Goal: Information Seeking & Learning: Learn about a topic

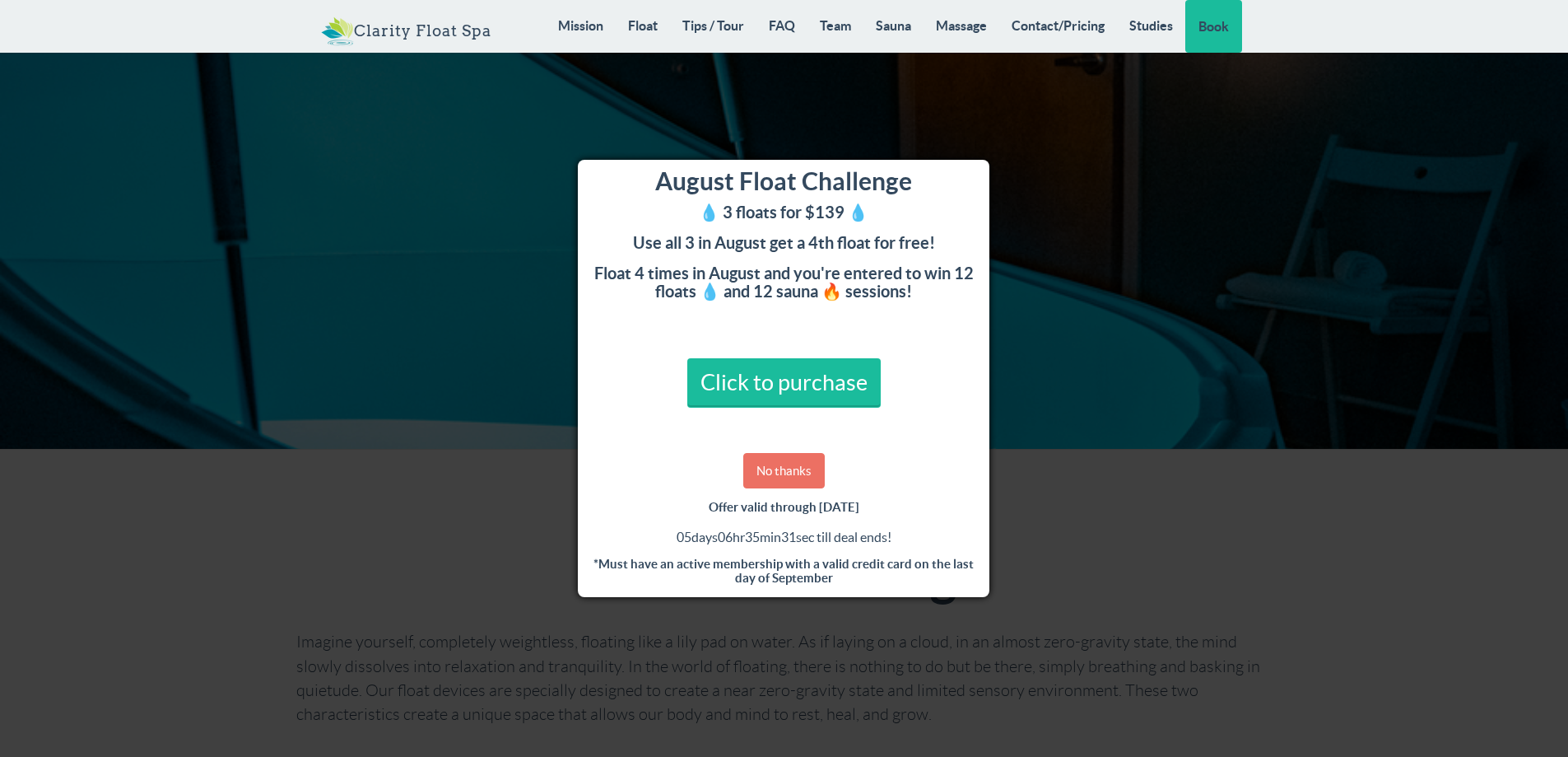
click at [779, 475] on link "No thanks" at bounding box center [784, 470] width 82 height 35
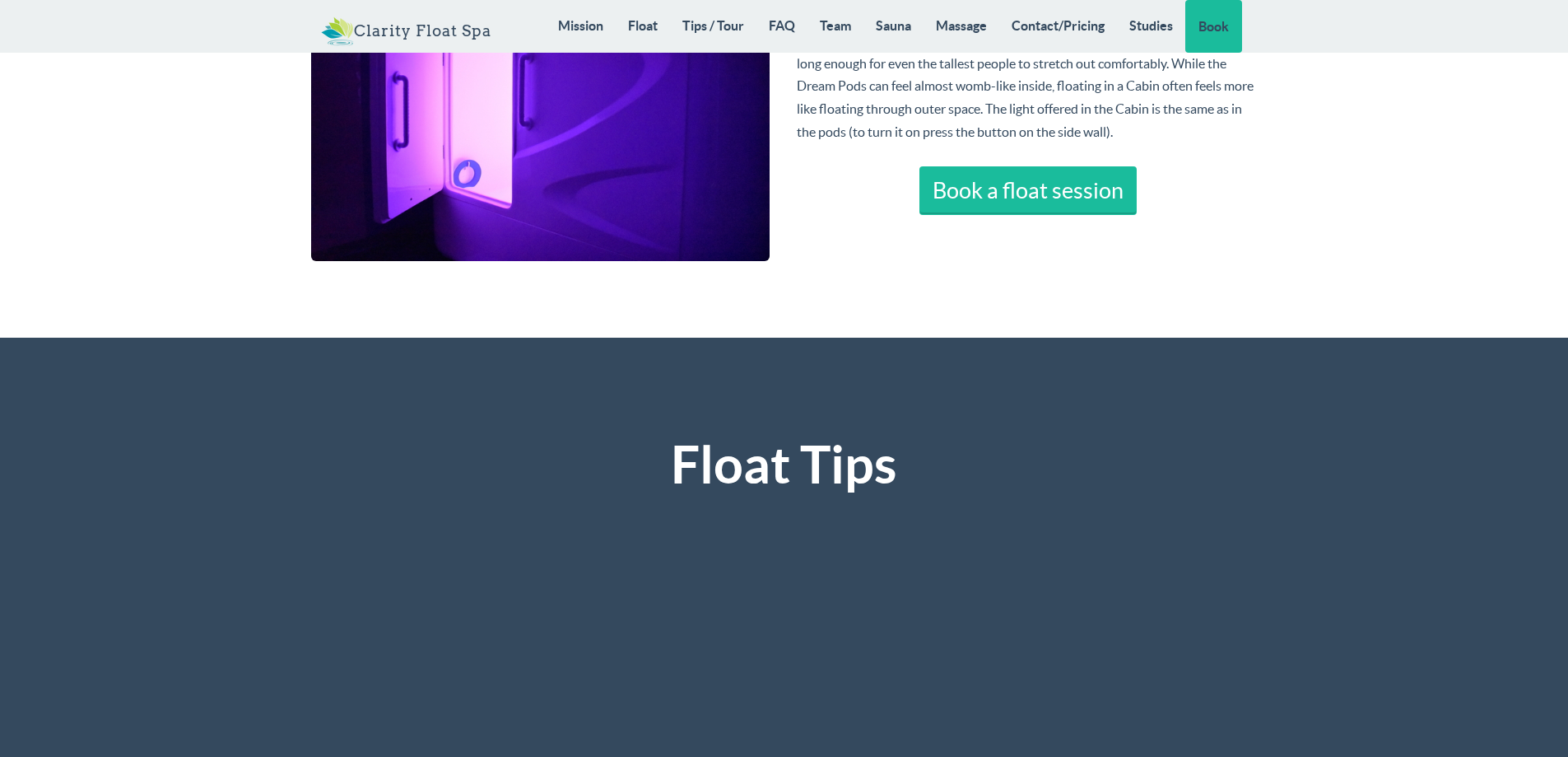
scroll to position [3293, 0]
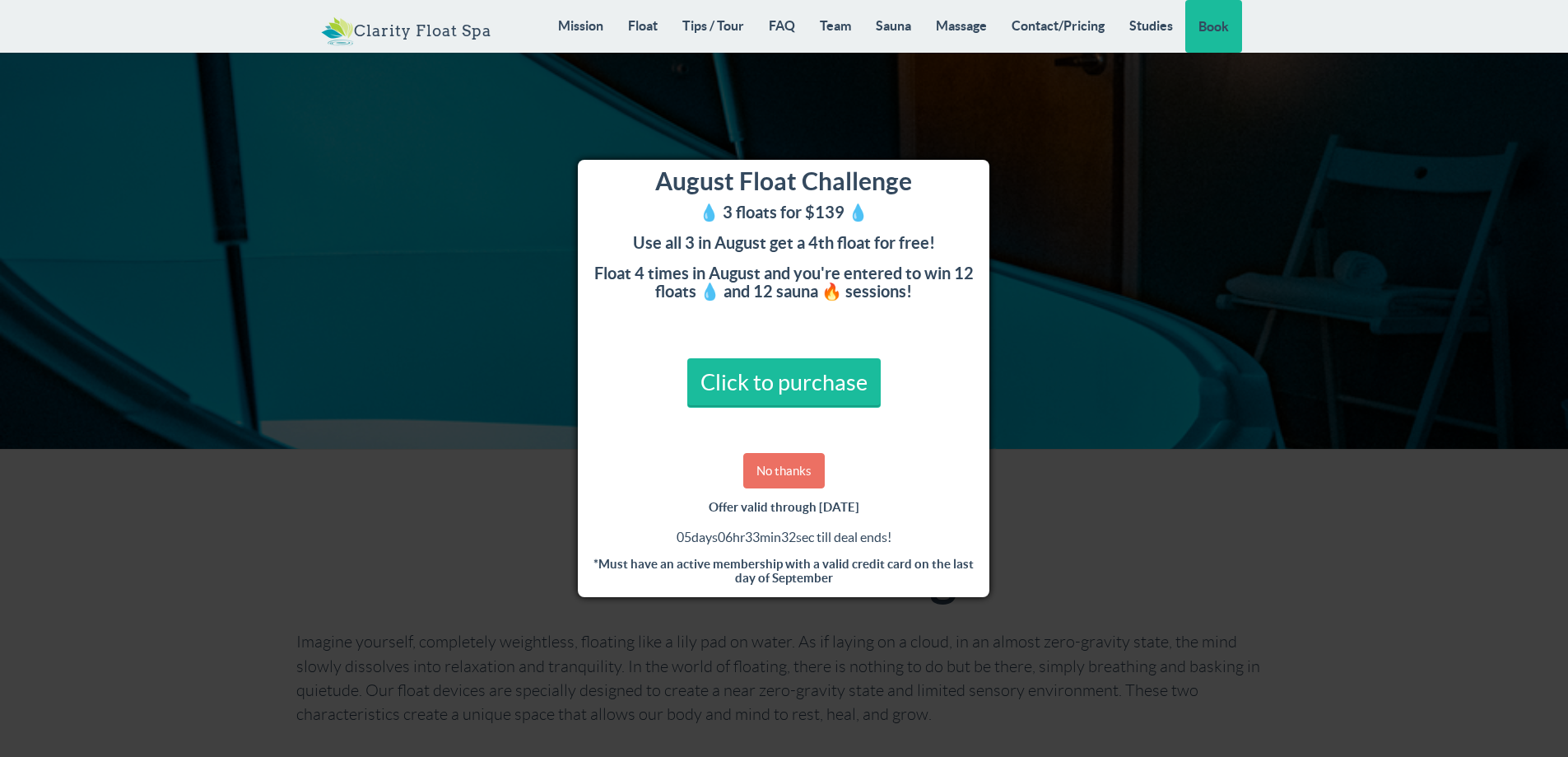
drag, startPoint x: 790, startPoint y: 461, endPoint x: 1112, endPoint y: 504, distance: 324.9
click at [793, 460] on link "No thanks" at bounding box center [784, 470] width 82 height 35
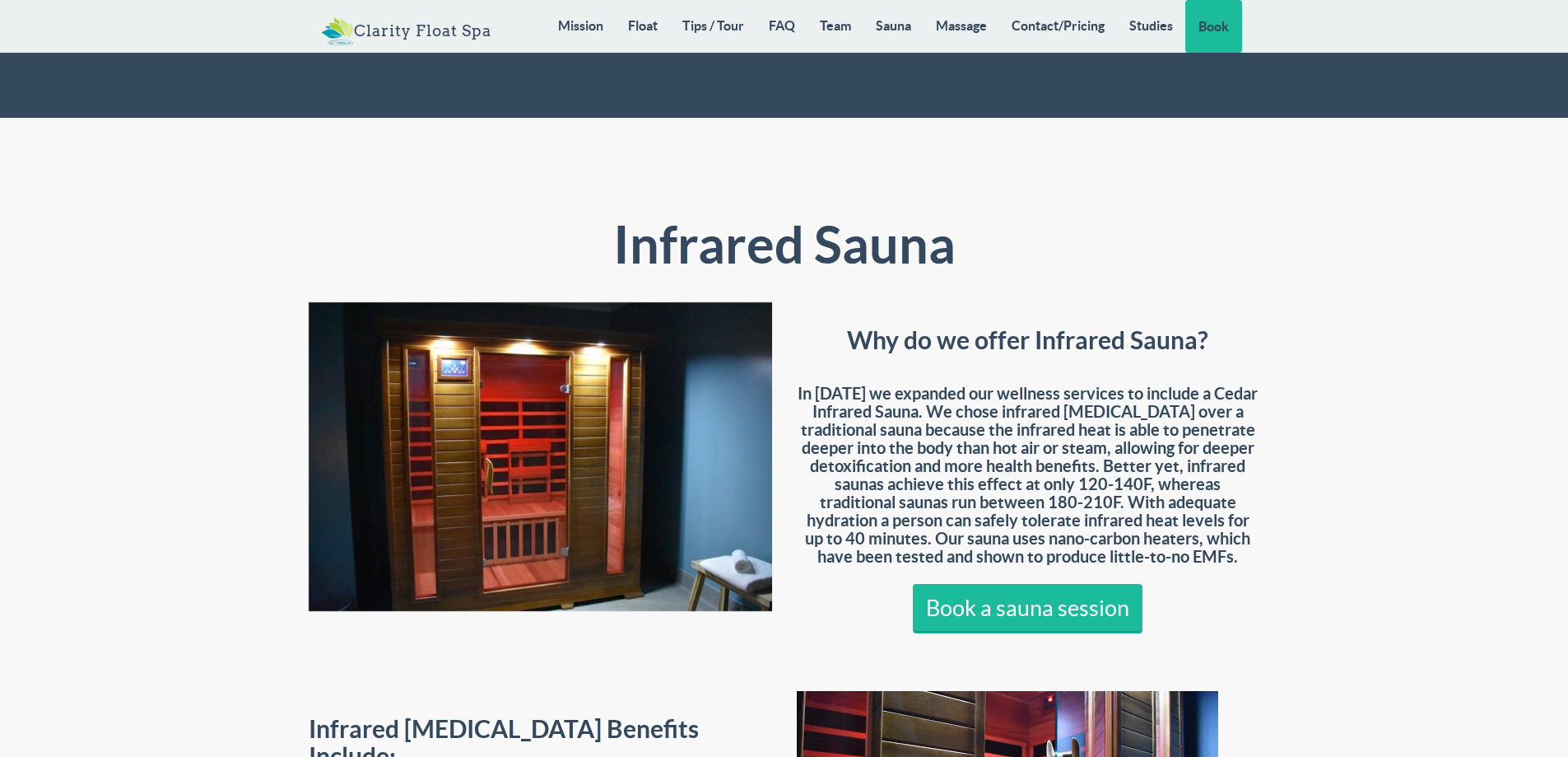
scroll to position [11631, 0]
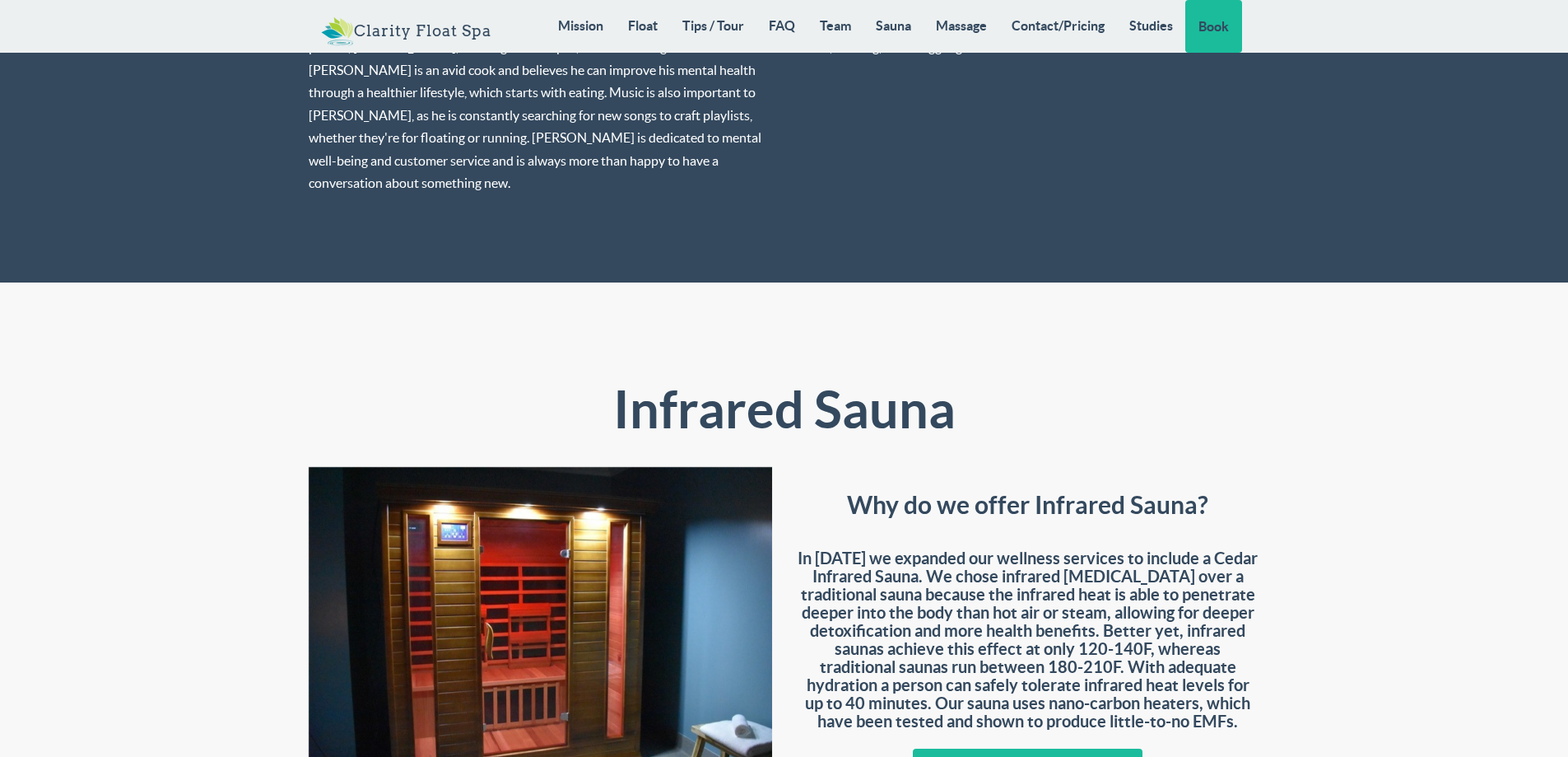
click at [1166, 467] on div "Why do we offer Infrared Sauna? In [DATE] we expanded our wellness services to …" at bounding box center [1028, 639] width 488 height 344
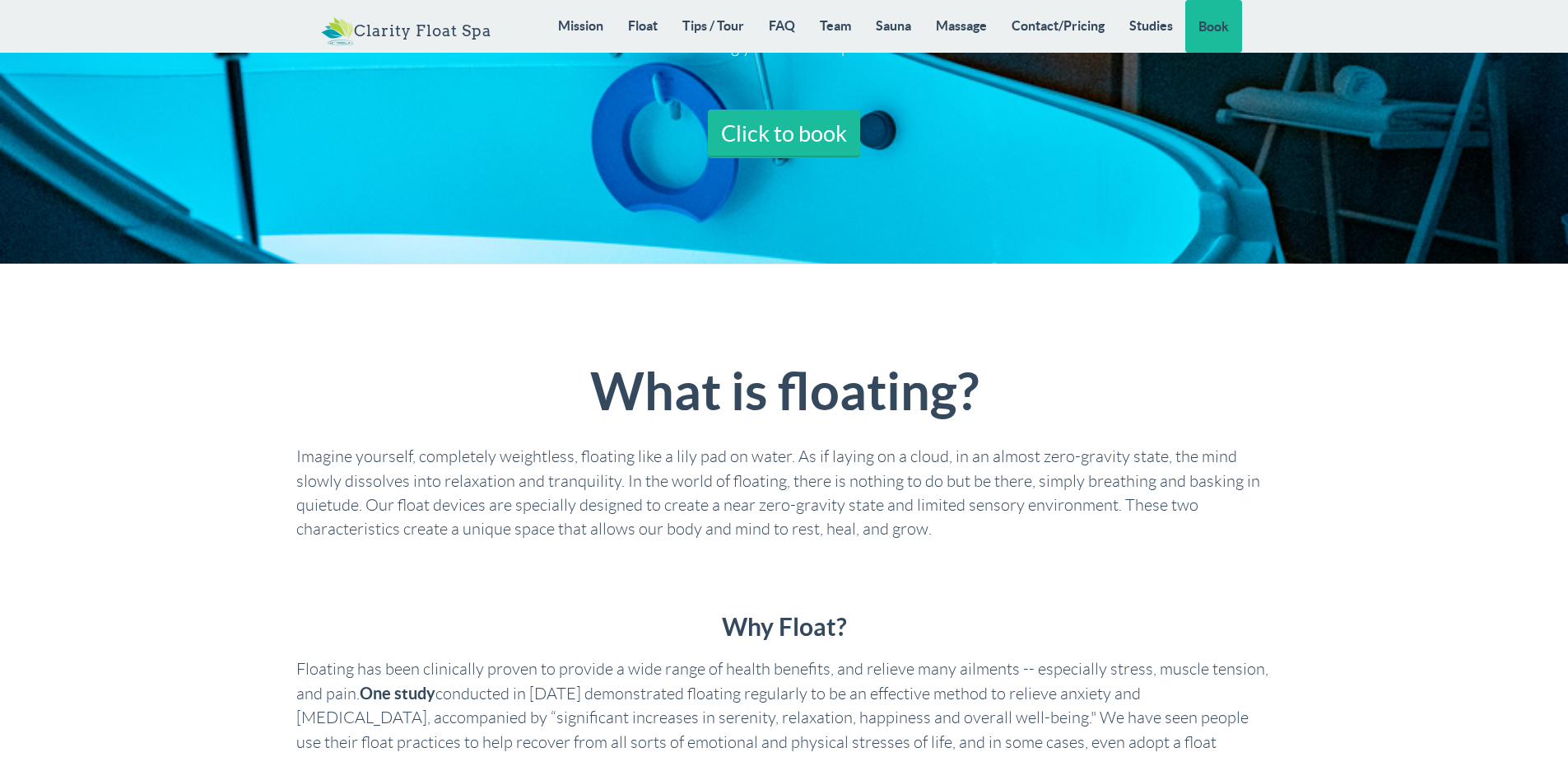
scroll to position [0, 0]
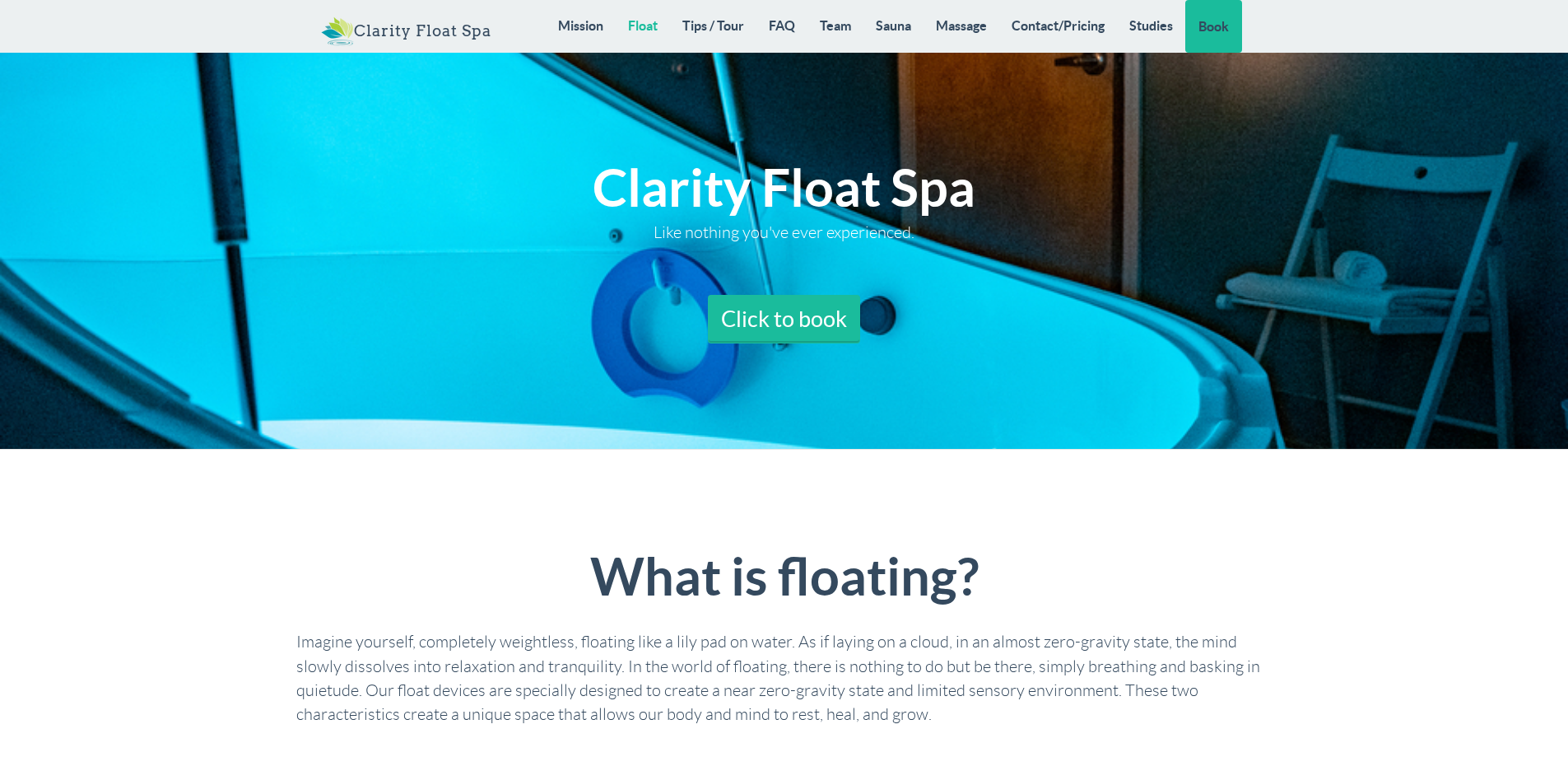
click at [624, 25] on link "Float" at bounding box center [643, 25] width 55 height 51
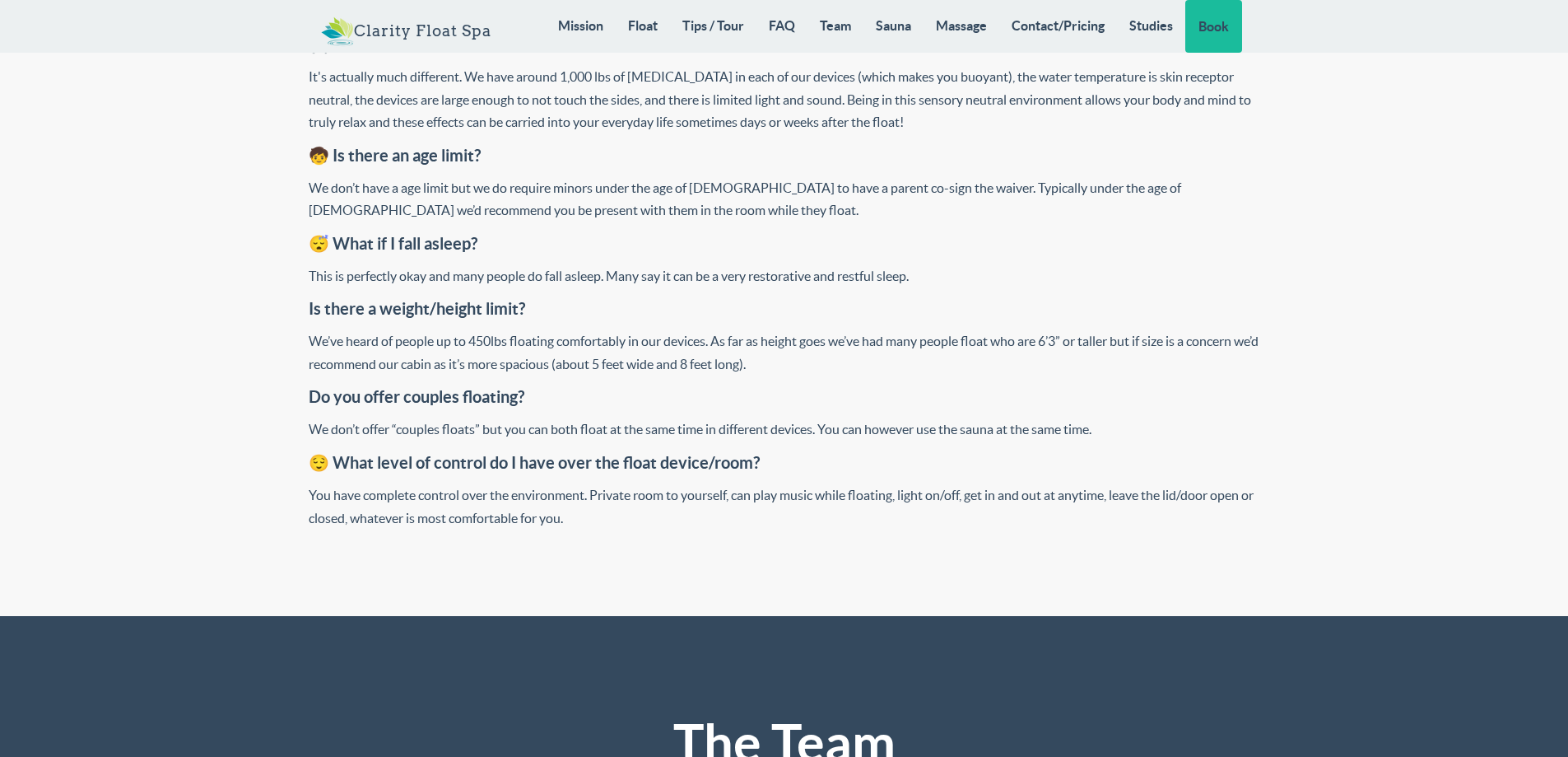
scroll to position [6904, 0]
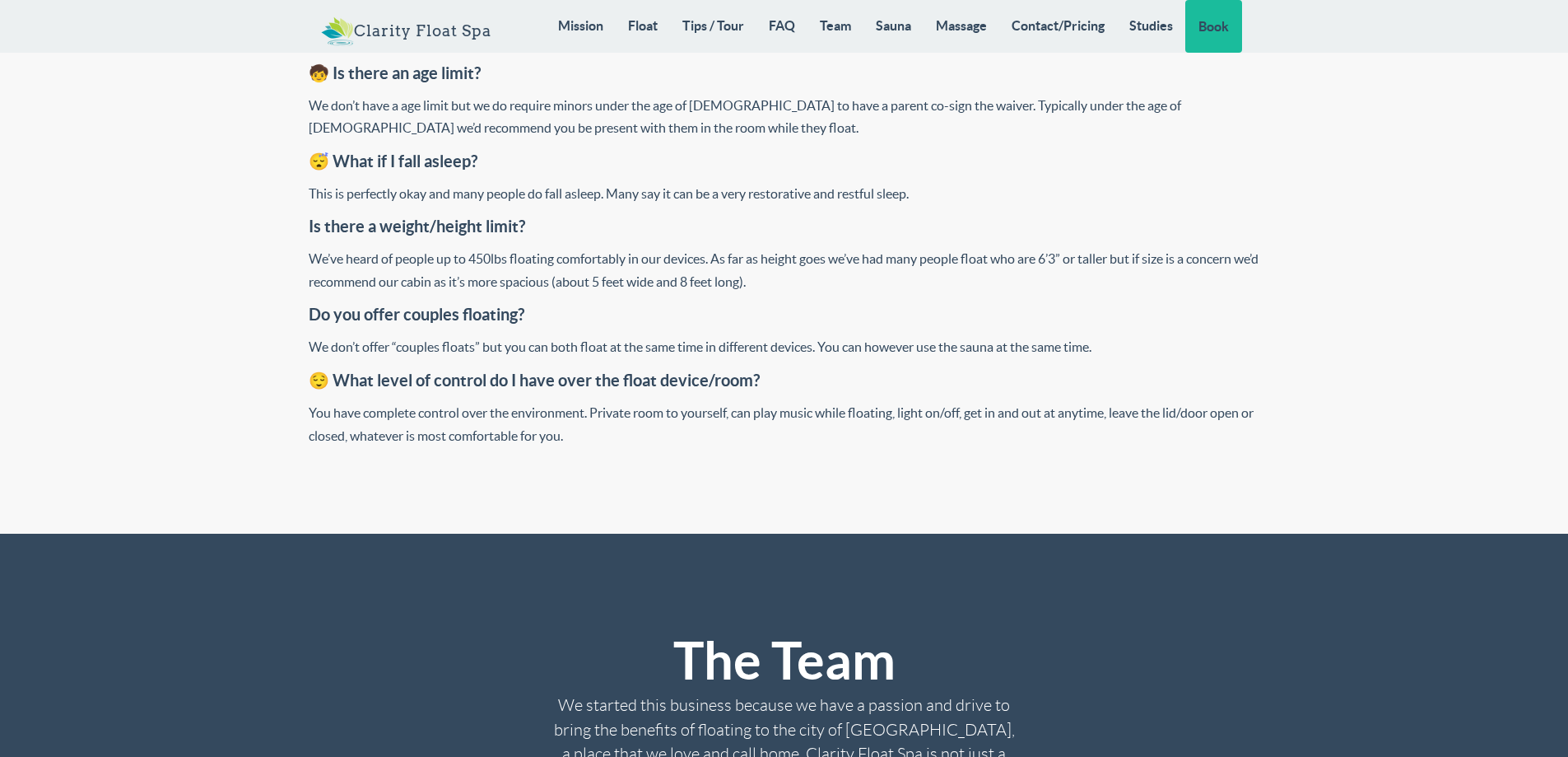
click at [896, 25] on link "Sauna" at bounding box center [893, 25] width 60 height 51
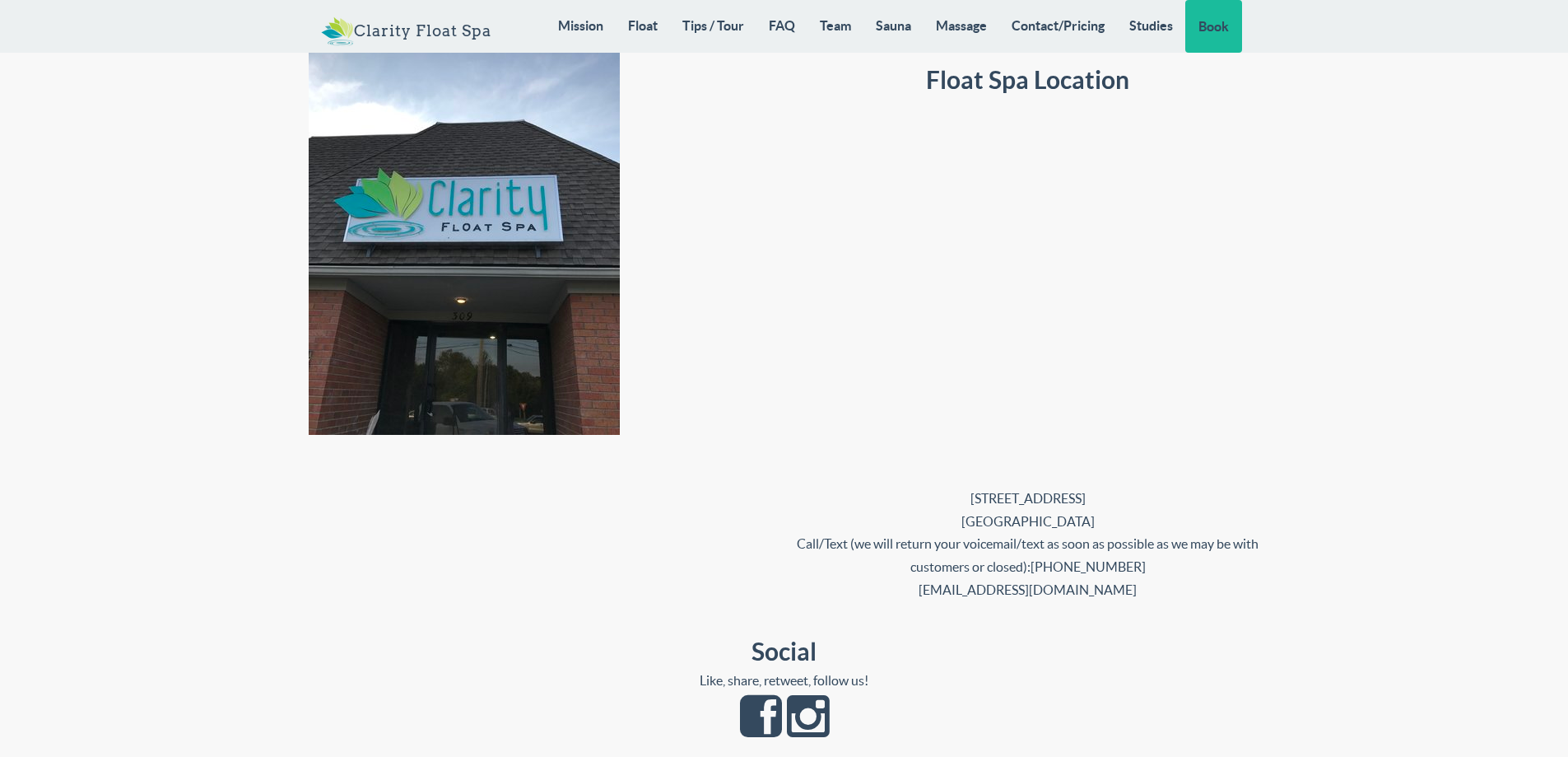
scroll to position [14565, 0]
